Goal: Task Accomplishment & Management: Manage account settings

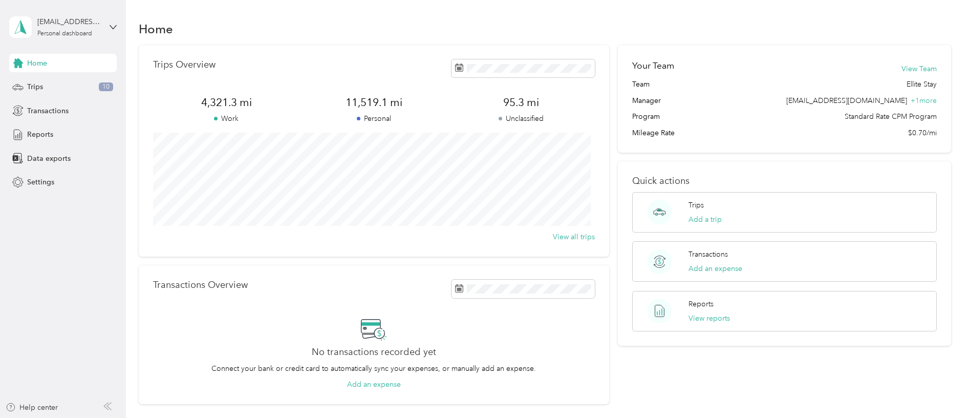
click at [89, 79] on div "Trips 10" at bounding box center [63, 87] width 108 height 18
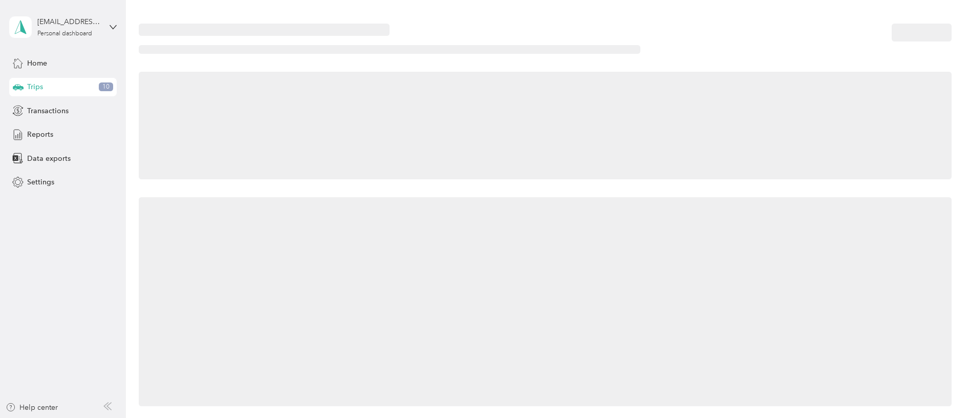
click at [106, 87] on span "10" at bounding box center [106, 86] width 14 height 9
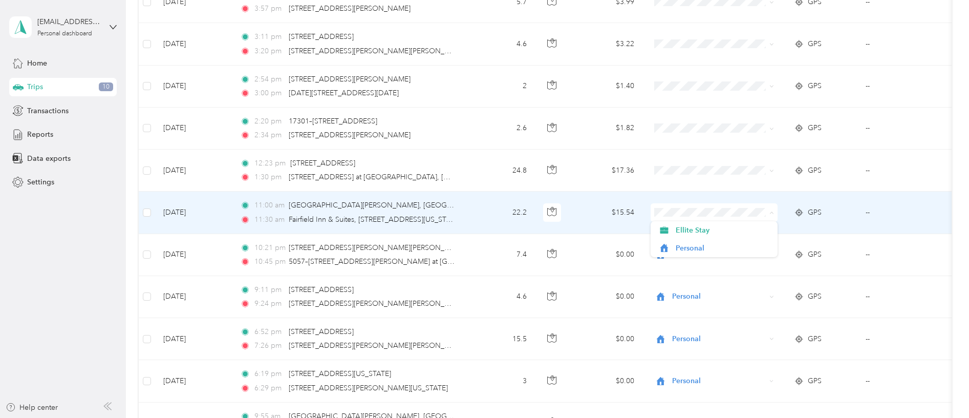
scroll to position [362, 0]
click at [799, 210] on icon at bounding box center [799, 210] width 2 height 3
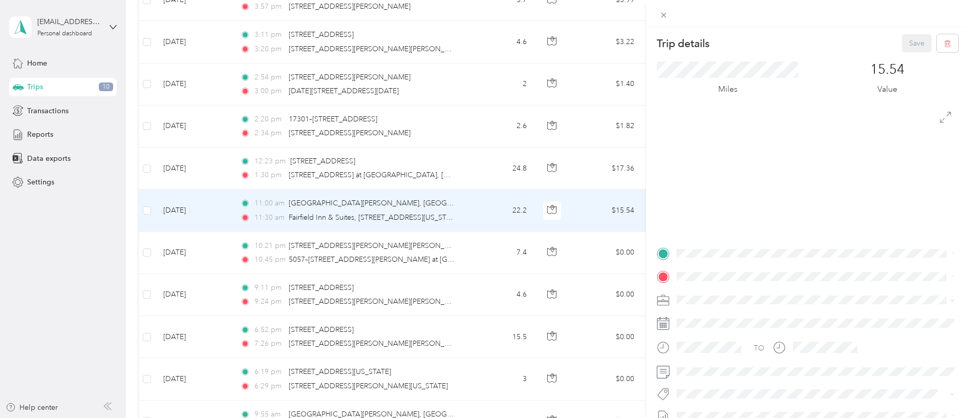
click at [600, 200] on div "Trip details Save This trip cannot be edited because it is either under review,…" at bounding box center [484, 209] width 969 height 418
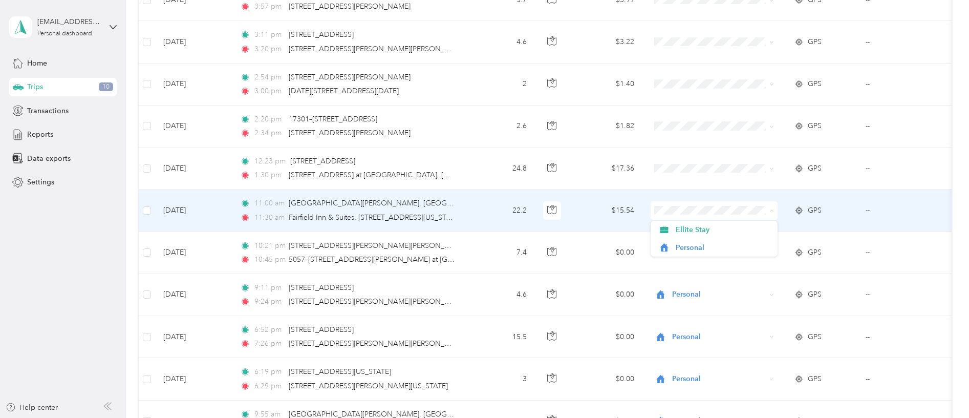
click at [698, 245] on span "Personal" at bounding box center [723, 247] width 95 height 11
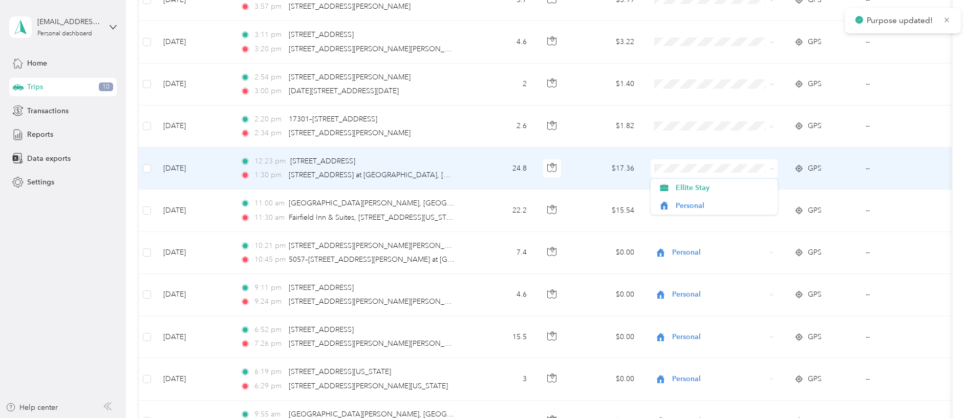
click at [708, 205] on span "Personal" at bounding box center [723, 205] width 95 height 11
click at [700, 203] on span "Personal" at bounding box center [723, 205] width 95 height 11
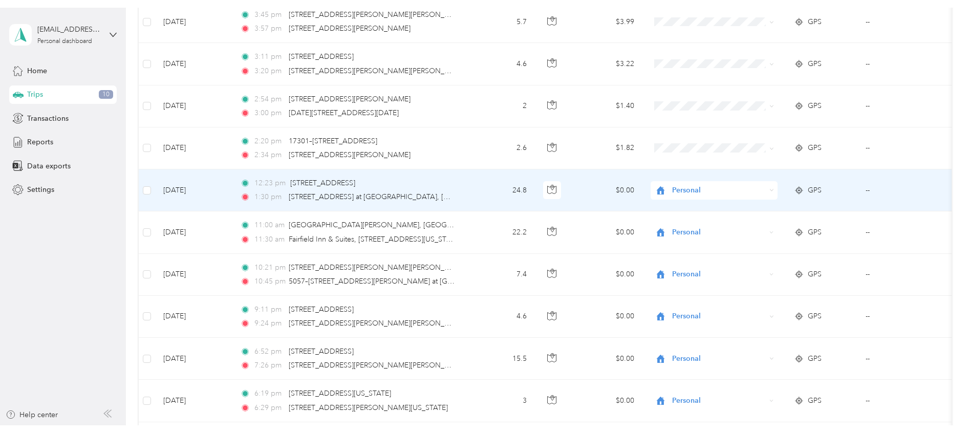
scroll to position [347, 0]
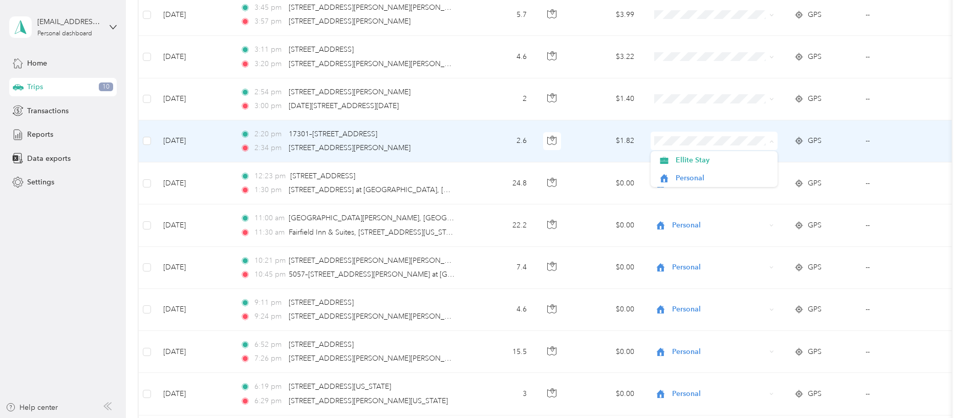
click at [714, 159] on span "Ellite Stay" at bounding box center [723, 160] width 95 height 11
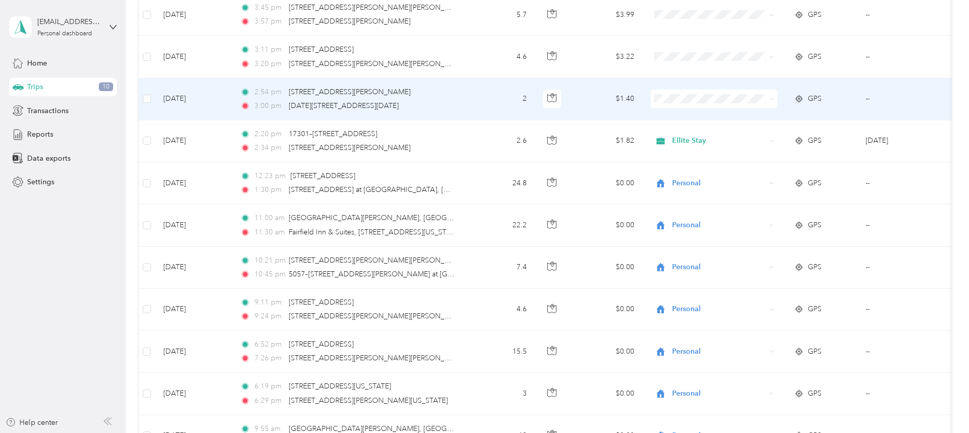
click at [666, 92] on span at bounding box center [714, 99] width 127 height 18
click at [721, 131] on span "Personal" at bounding box center [723, 136] width 95 height 11
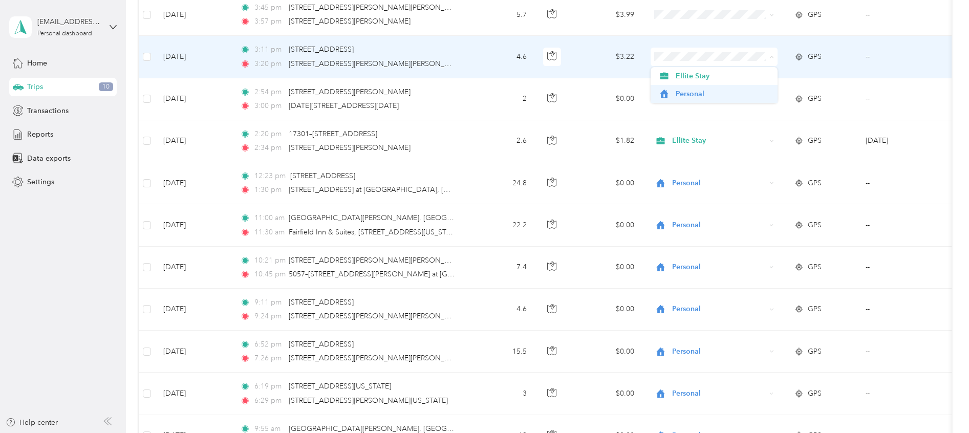
click at [709, 94] on span "Personal" at bounding box center [723, 94] width 95 height 11
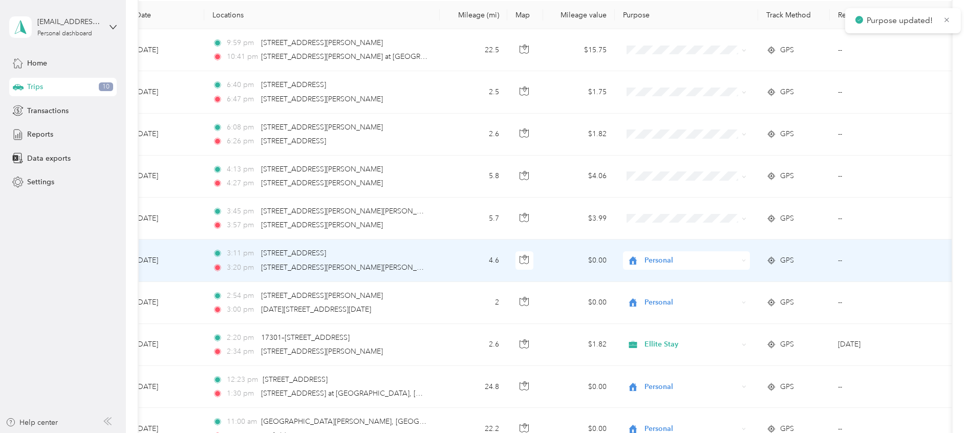
scroll to position [141, 0]
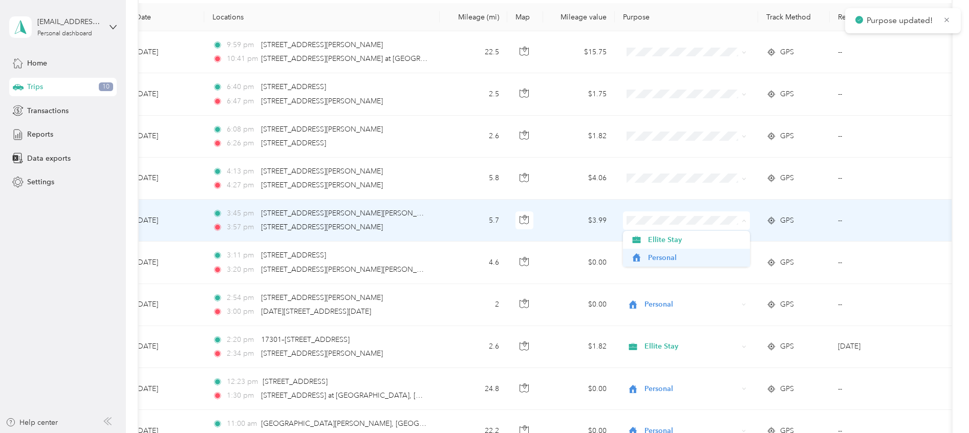
click at [723, 257] on span "Personal" at bounding box center [695, 257] width 95 height 11
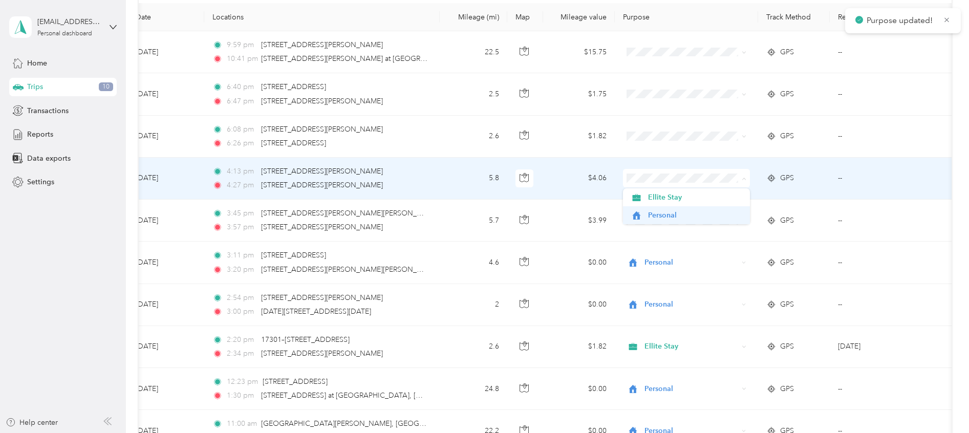
click at [699, 217] on span "Personal" at bounding box center [695, 215] width 95 height 11
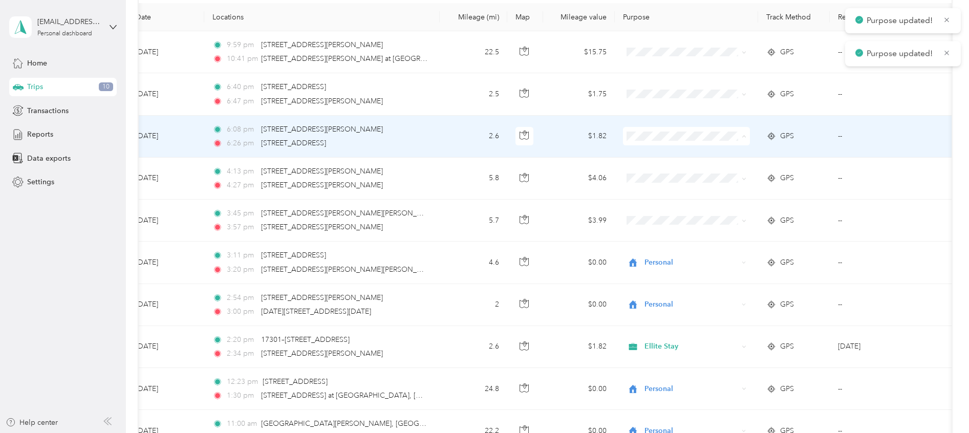
click at [692, 173] on span "Personal" at bounding box center [695, 173] width 95 height 11
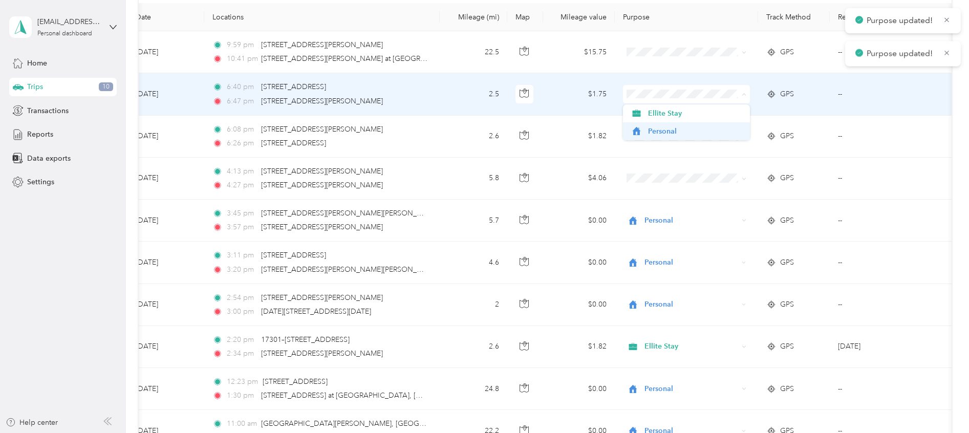
click at [684, 127] on span "Personal" at bounding box center [695, 131] width 95 height 11
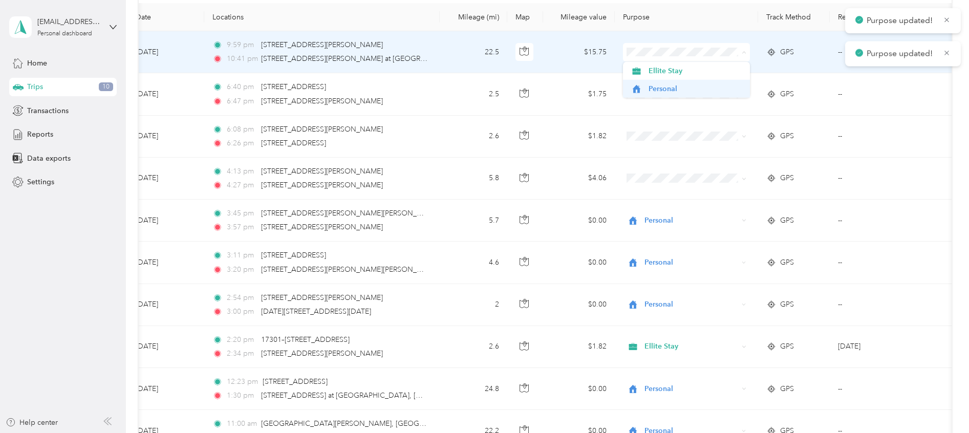
click at [681, 94] on span "Personal" at bounding box center [695, 88] width 95 height 11
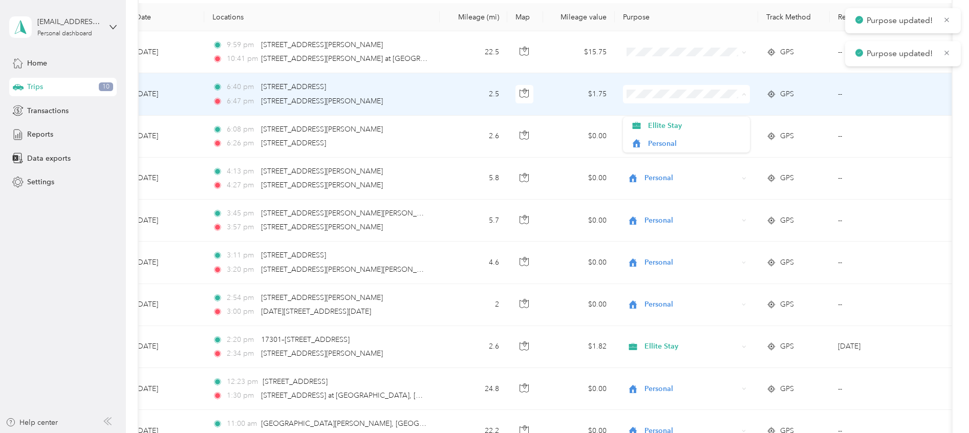
scroll to position [119, 0]
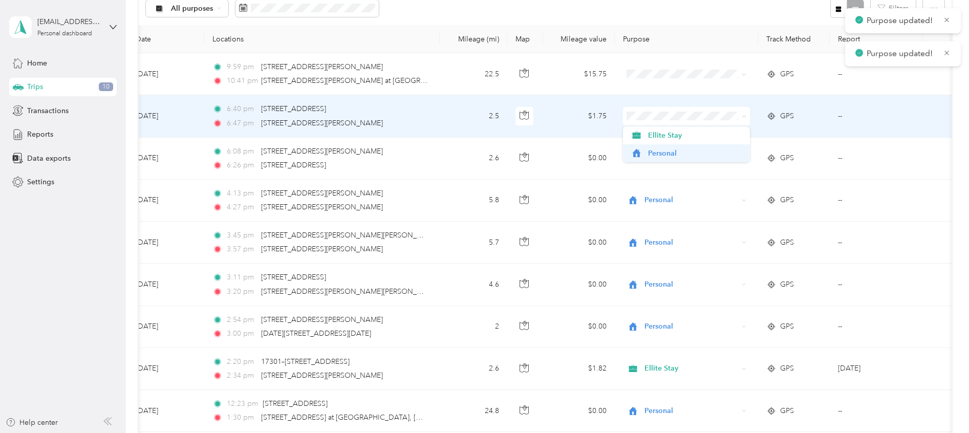
click at [697, 154] on span "Personal" at bounding box center [695, 153] width 95 height 11
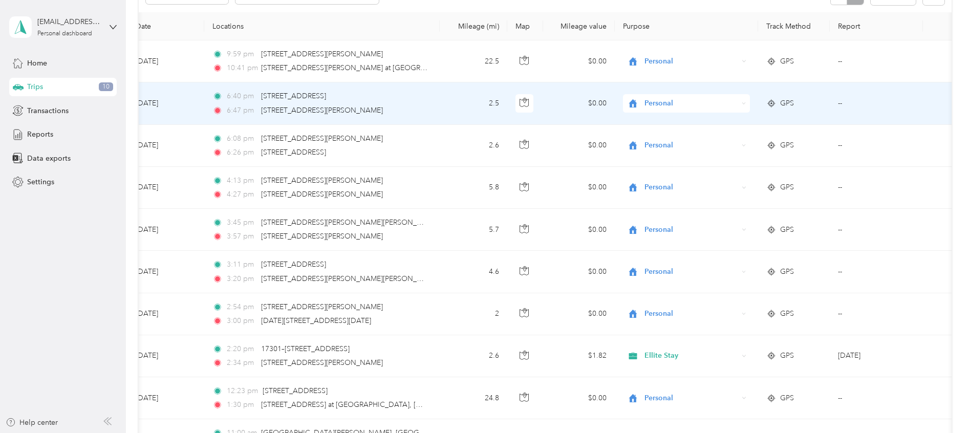
scroll to position [136, 0]
